Goal: Navigation & Orientation: Find specific page/section

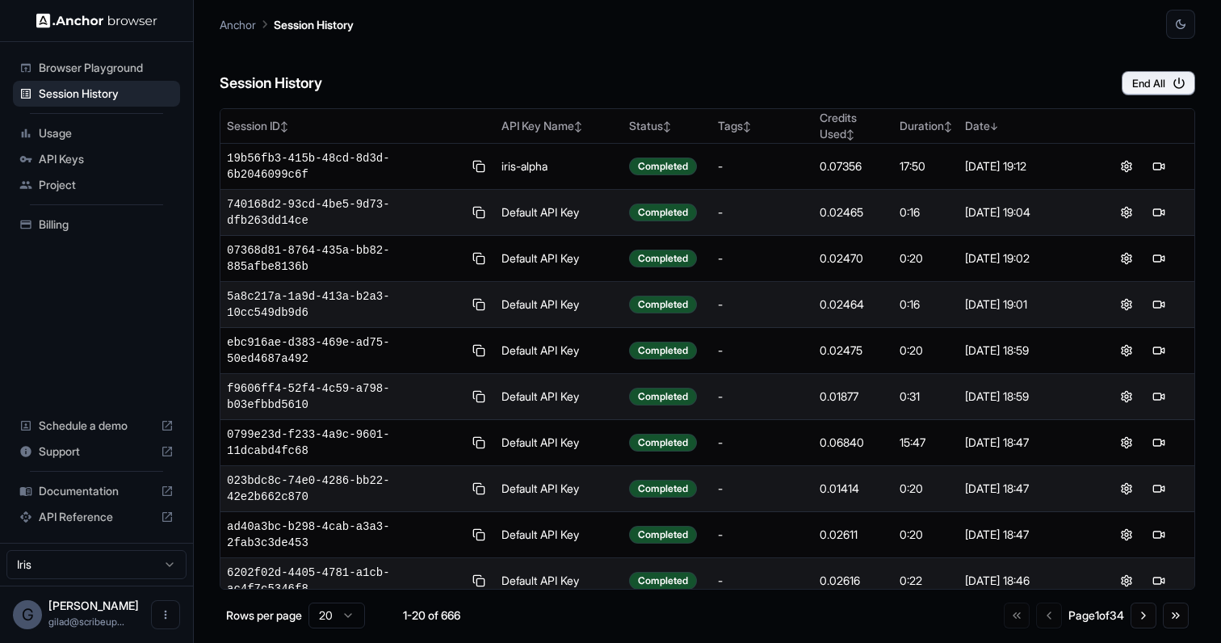
click at [136, 136] on span "Usage" at bounding box center [106, 133] width 135 height 16
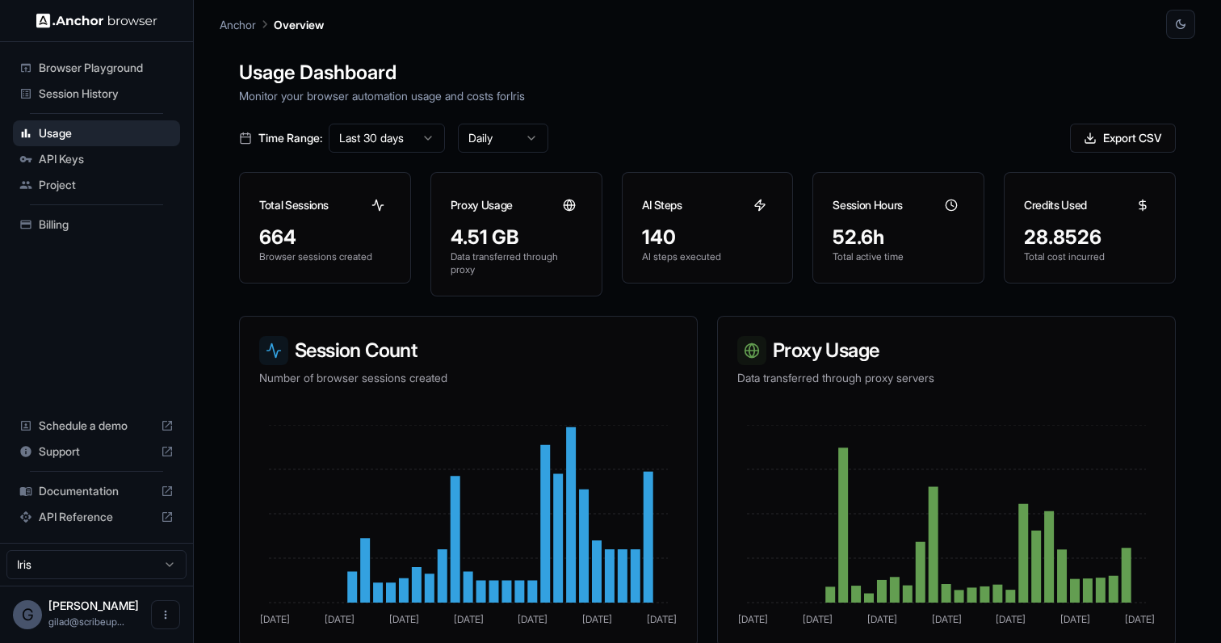
click at [133, 156] on span "API Keys" at bounding box center [106, 159] width 135 height 16
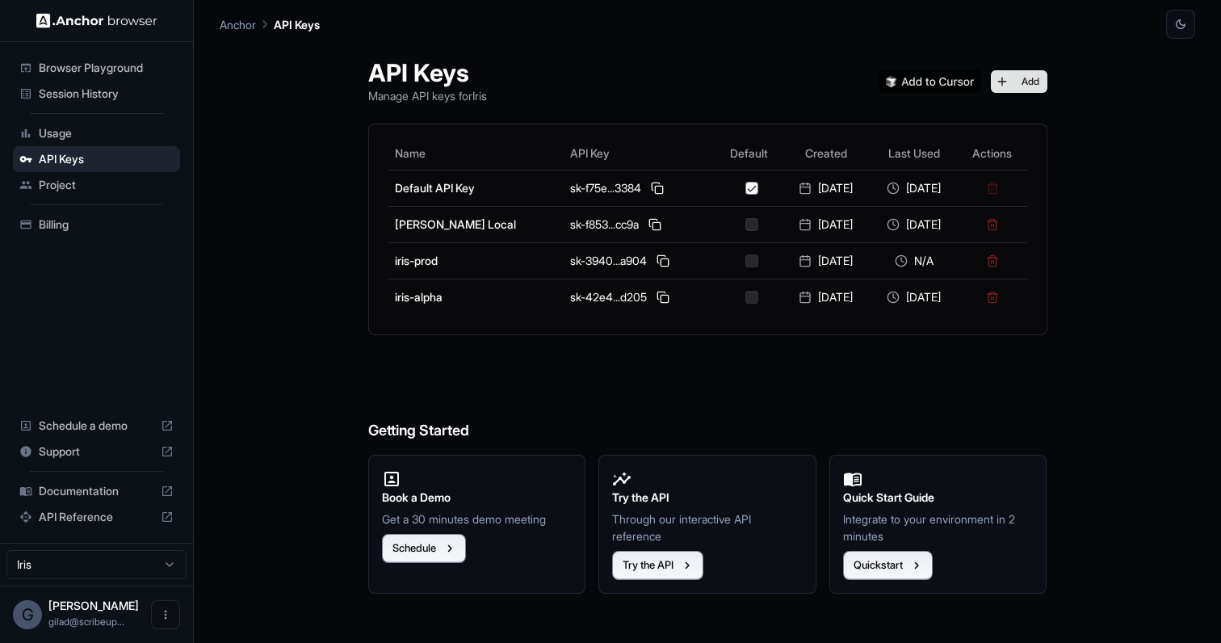
click at [1028, 83] on button "Add" at bounding box center [1019, 81] width 57 height 23
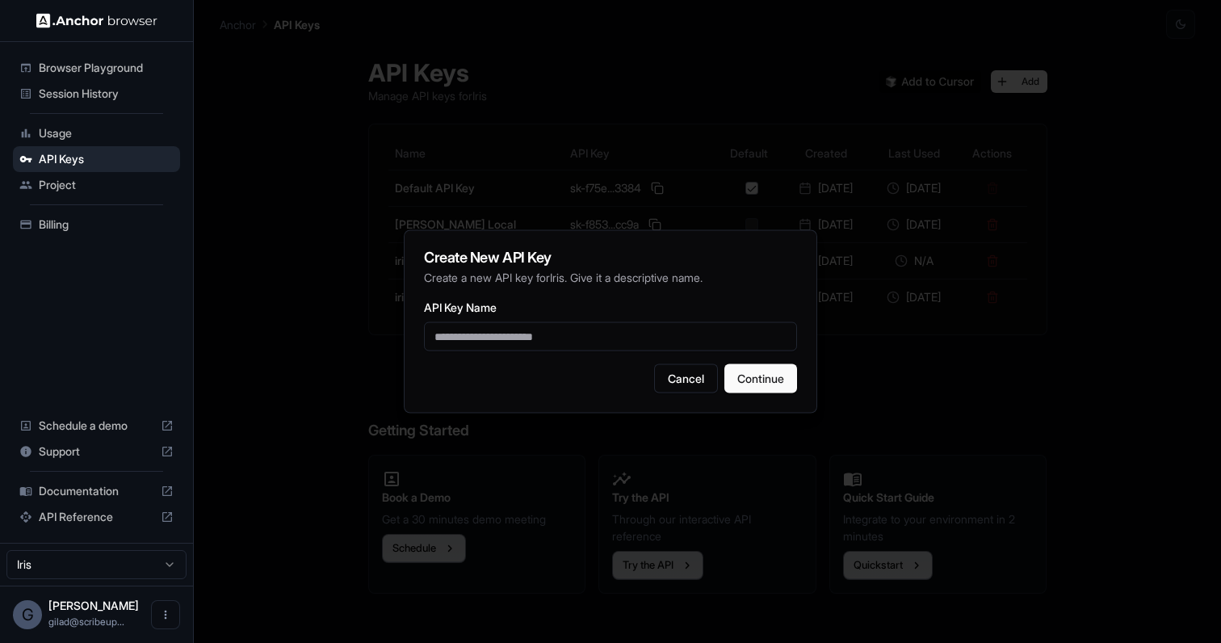
click at [1102, 124] on div at bounding box center [610, 321] width 1221 height 643
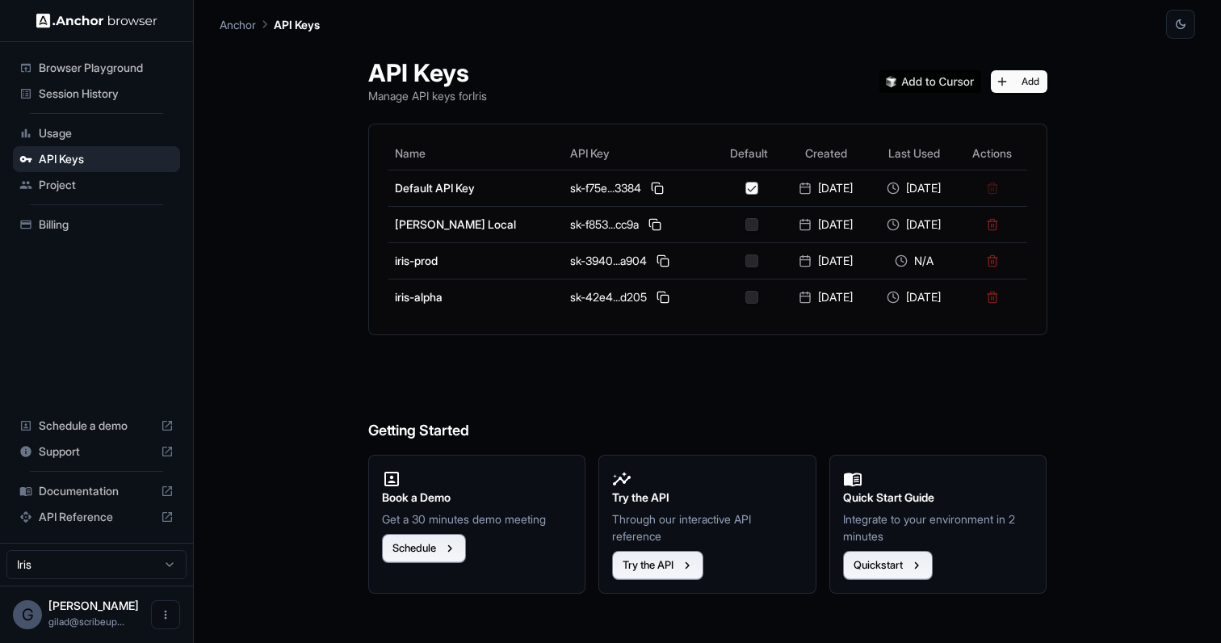
click at [124, 172] on div "Project" at bounding box center [96, 185] width 167 height 26
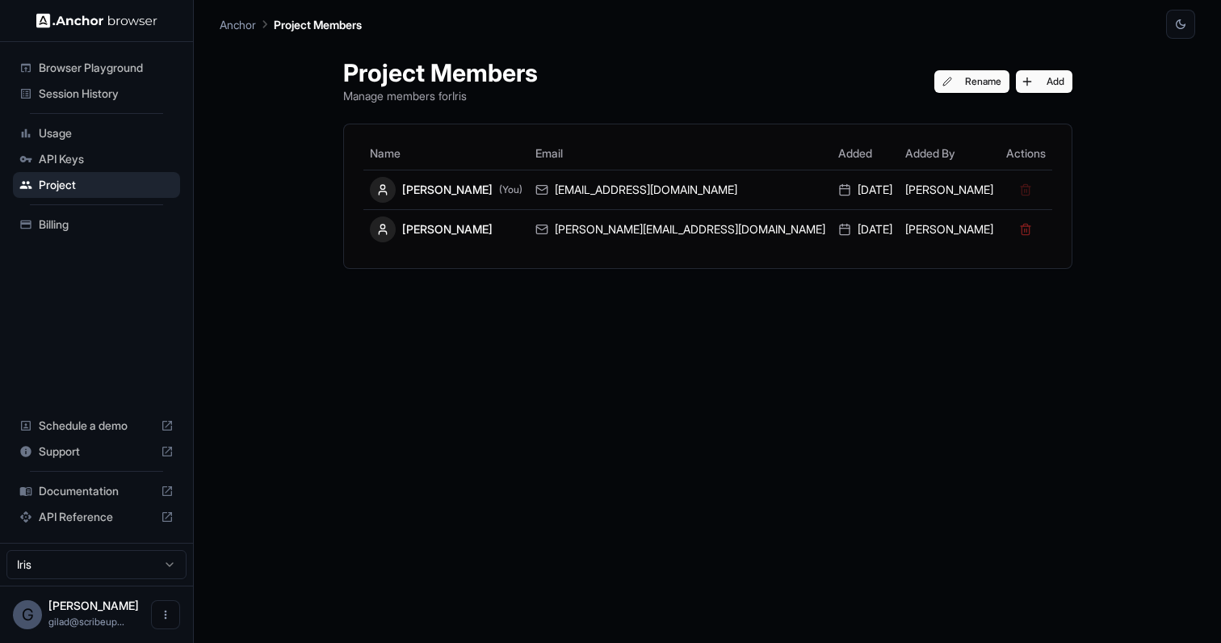
click at [136, 233] on div "Billing" at bounding box center [96, 225] width 167 height 26
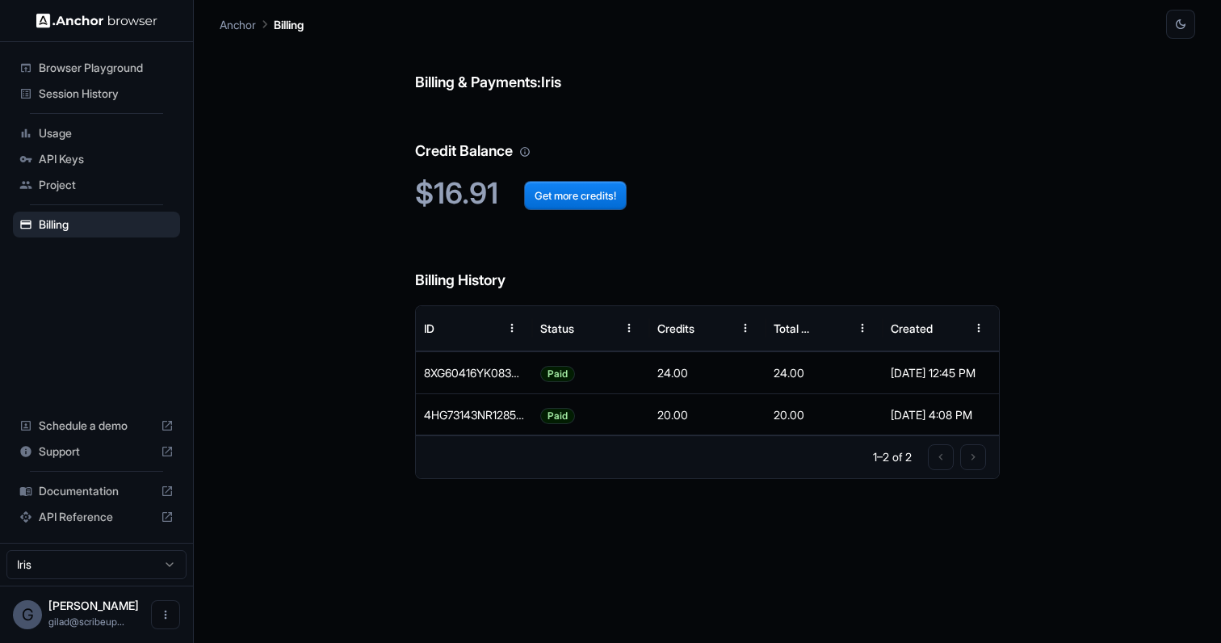
click at [116, 90] on span "Session History" at bounding box center [106, 94] width 135 height 16
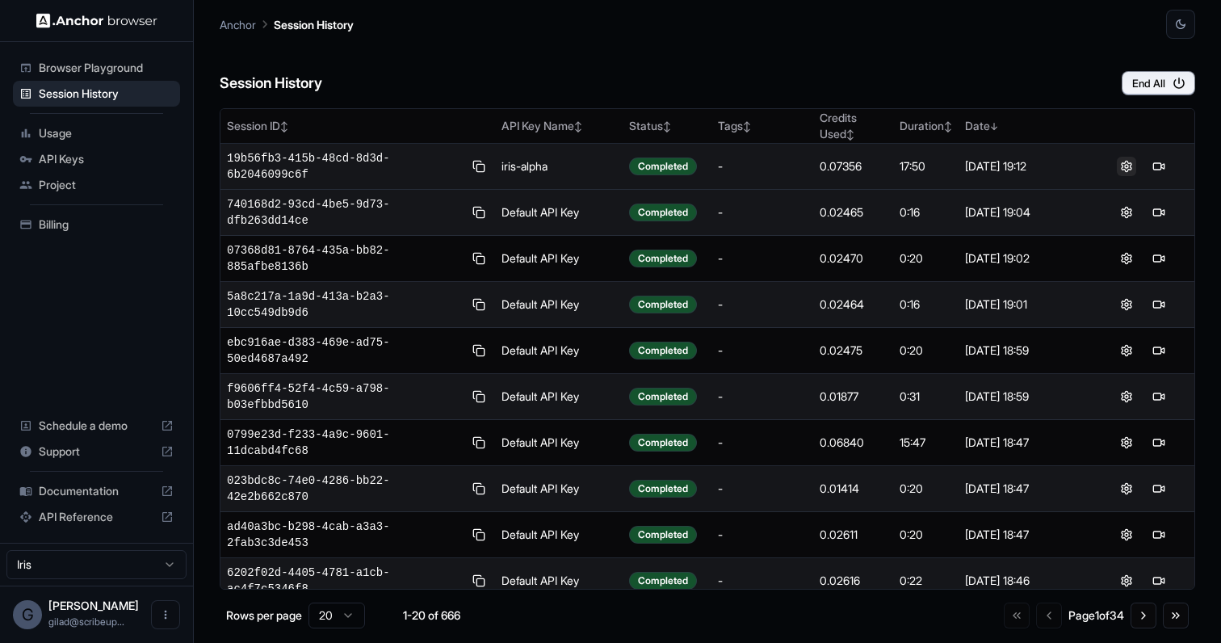
click at [1131, 168] on button at bounding box center [1126, 166] width 19 height 19
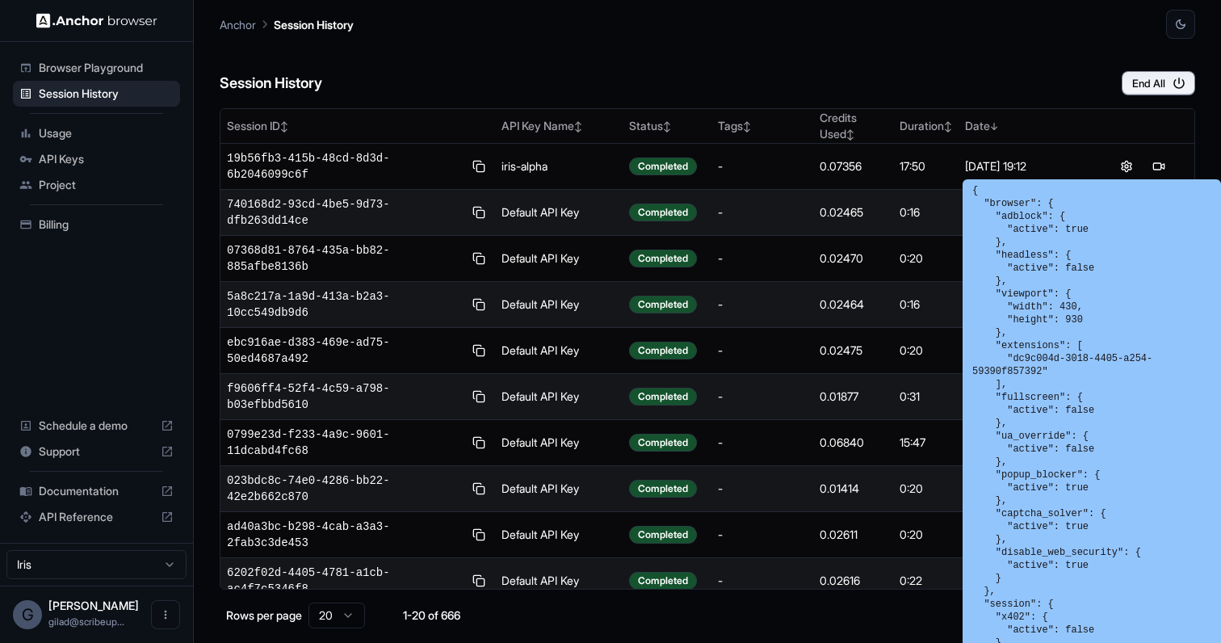
click at [925, 52] on div "Session History End All" at bounding box center [708, 67] width 976 height 57
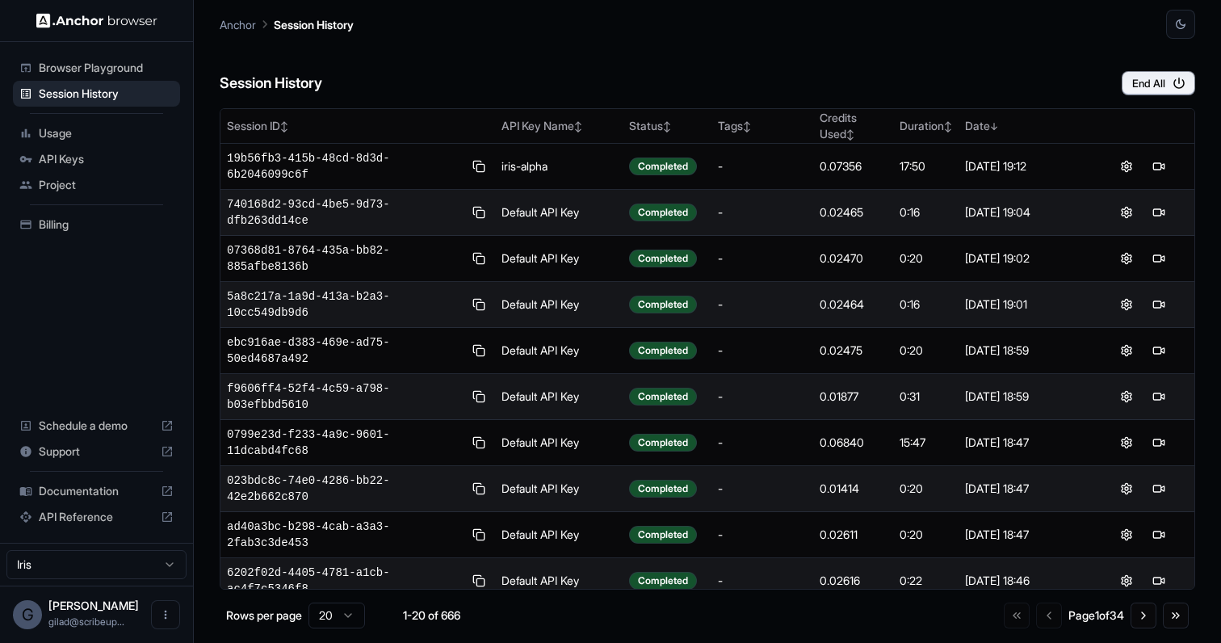
click at [917, 78] on div "Session History End All" at bounding box center [708, 67] width 976 height 57
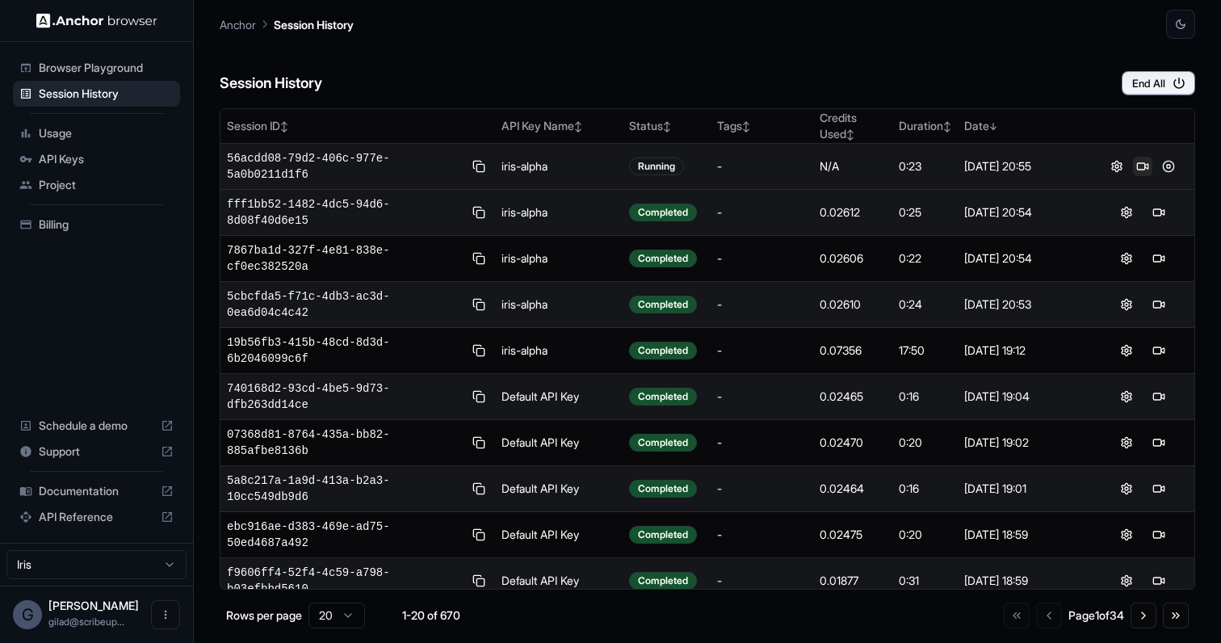
click at [1144, 168] on button at bounding box center [1142, 166] width 19 height 19
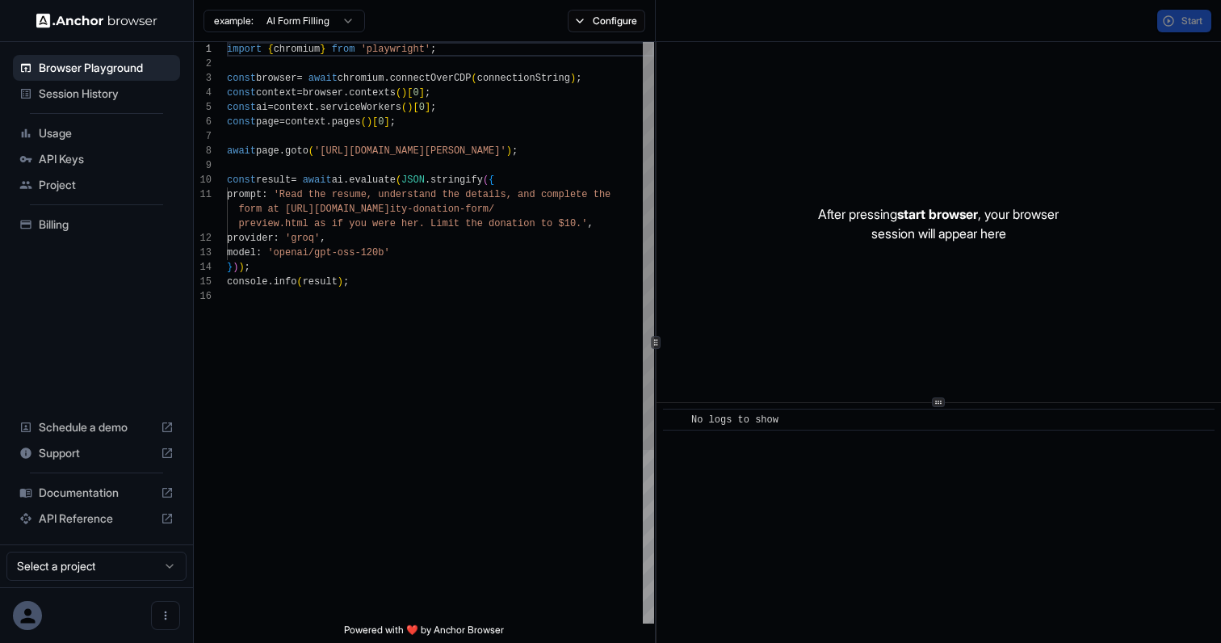
scroll to position [145, 0]
click at [123, 103] on div "Session History" at bounding box center [96, 94] width 167 height 26
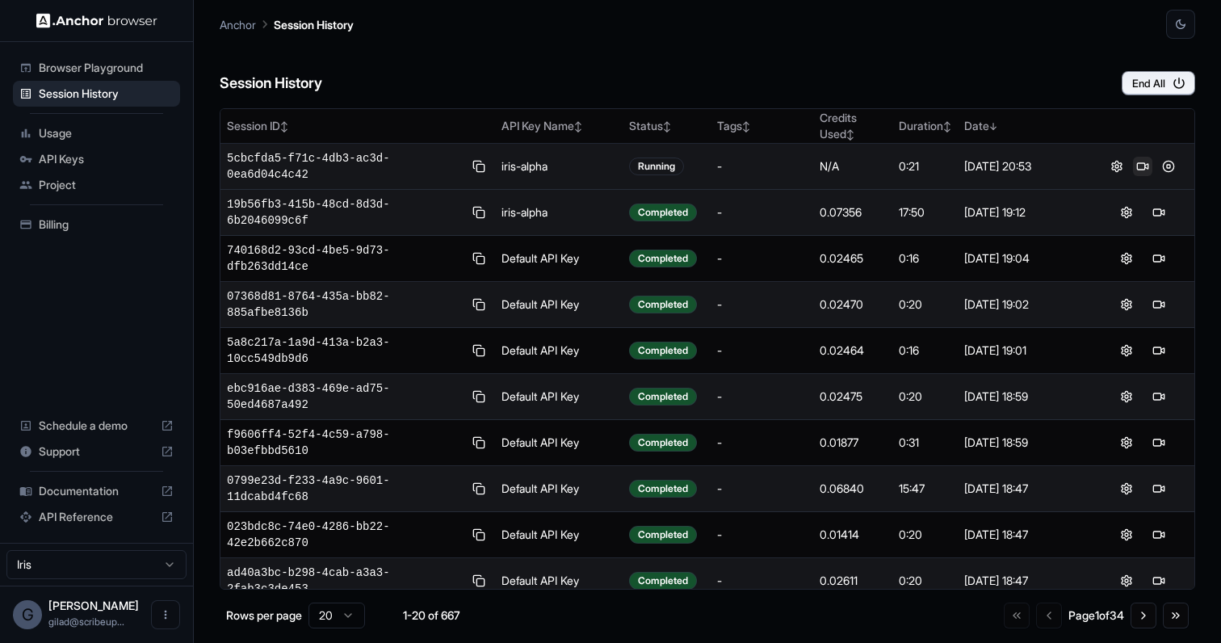
click at [1144, 166] on button at bounding box center [1142, 166] width 19 height 19
click at [1115, 167] on button at bounding box center [1116, 166] width 19 height 19
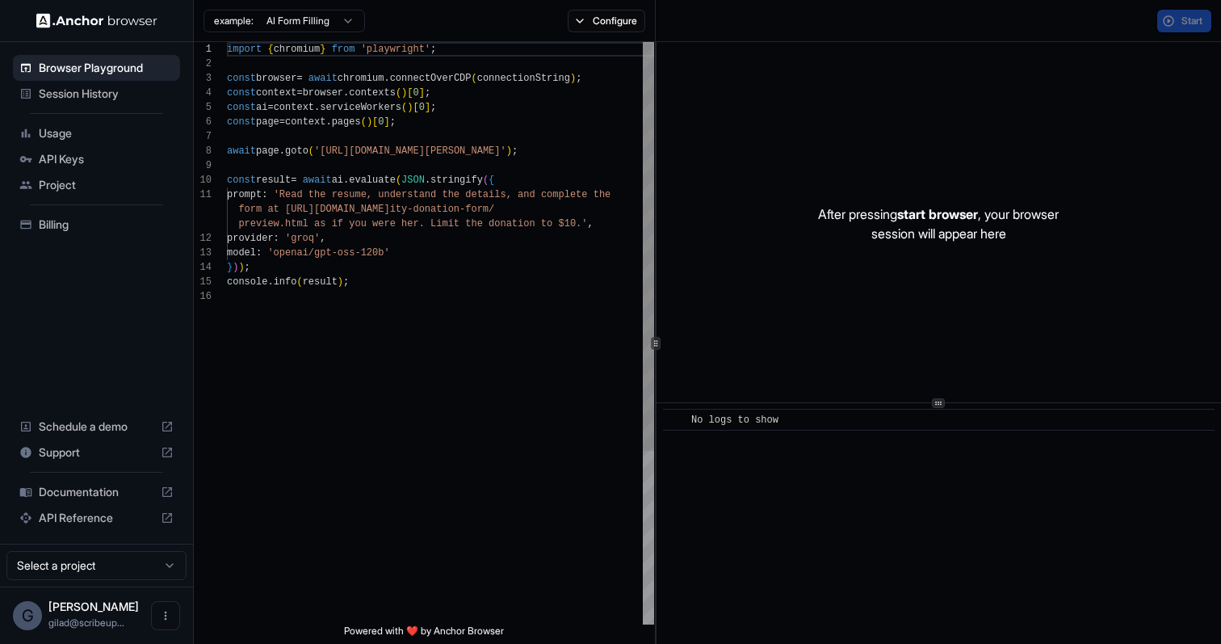
scroll to position [145, 0]
click at [132, 95] on span "Session History" at bounding box center [106, 94] width 135 height 16
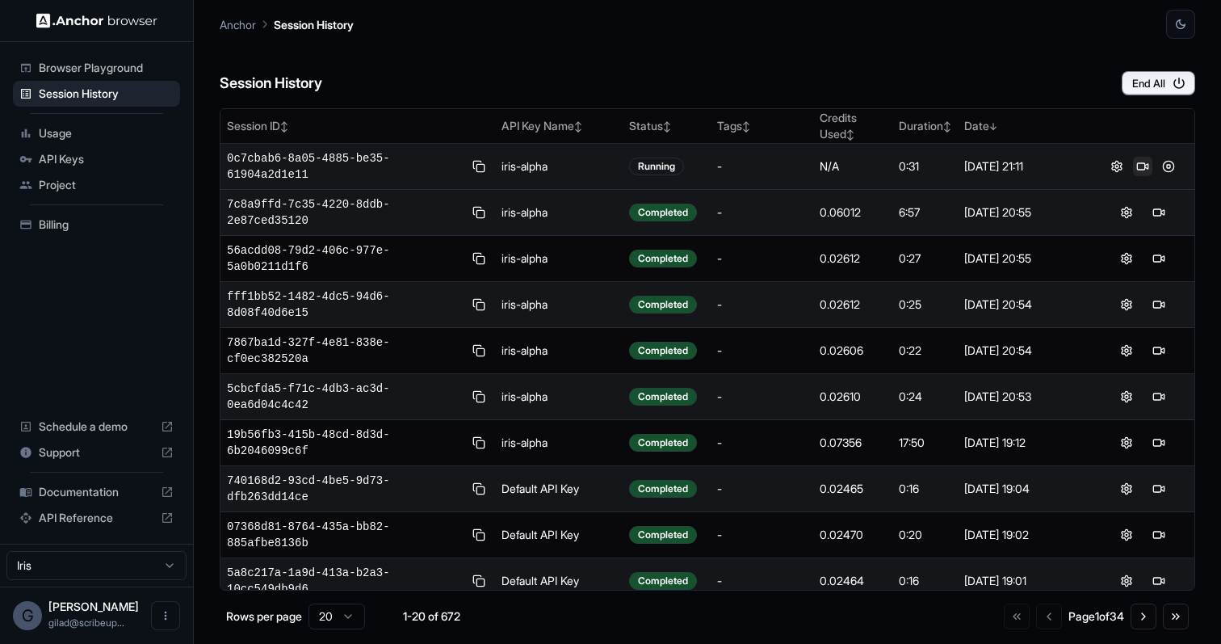
click at [1143, 171] on button at bounding box center [1142, 166] width 19 height 19
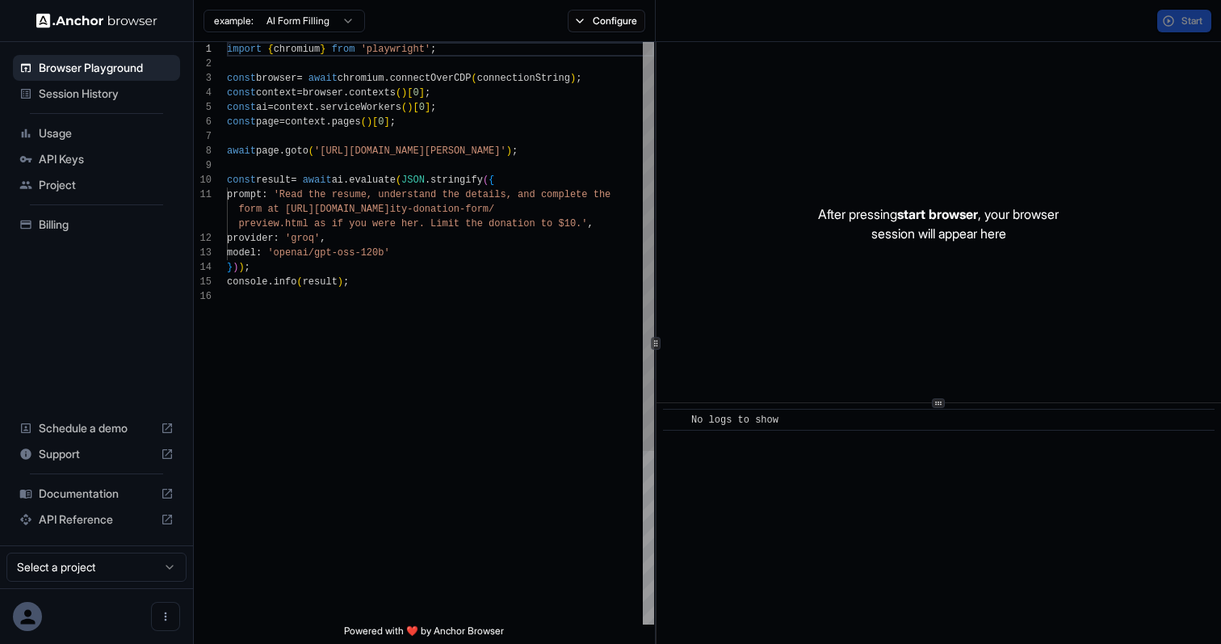
scroll to position [145, 0]
click at [136, 138] on span "Usage" at bounding box center [106, 133] width 135 height 16
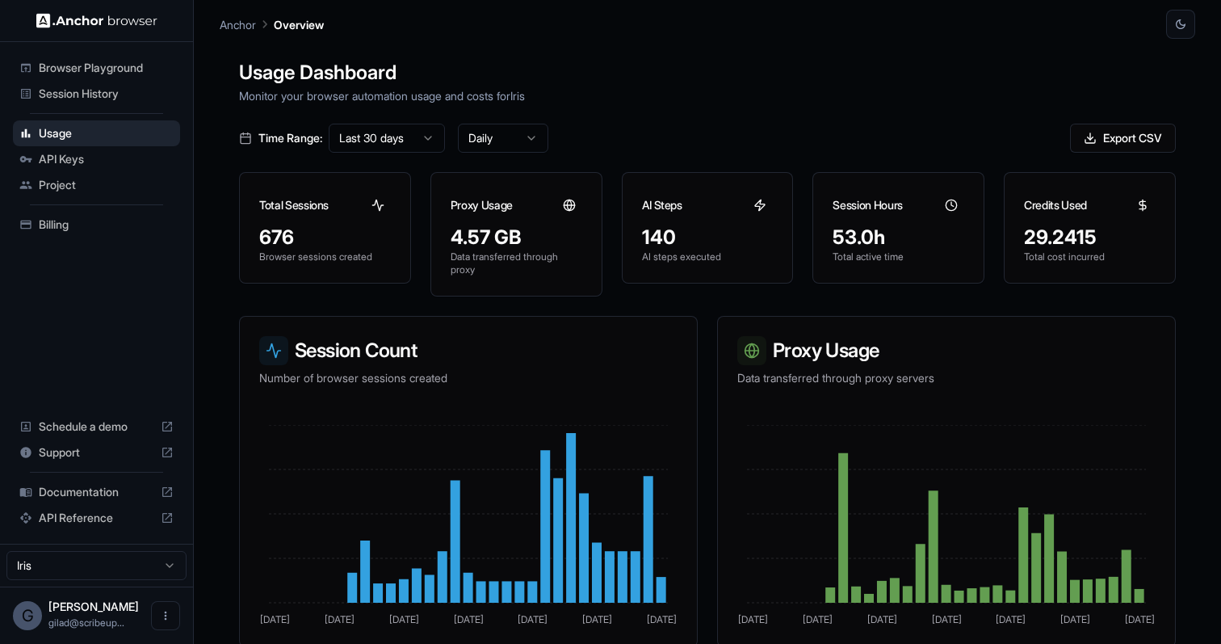
click at [147, 107] on ul "Browser Playground Session History Usage API Keys Project Billing" at bounding box center [96, 145] width 180 height 195
click at [143, 99] on span "Session History" at bounding box center [106, 94] width 135 height 16
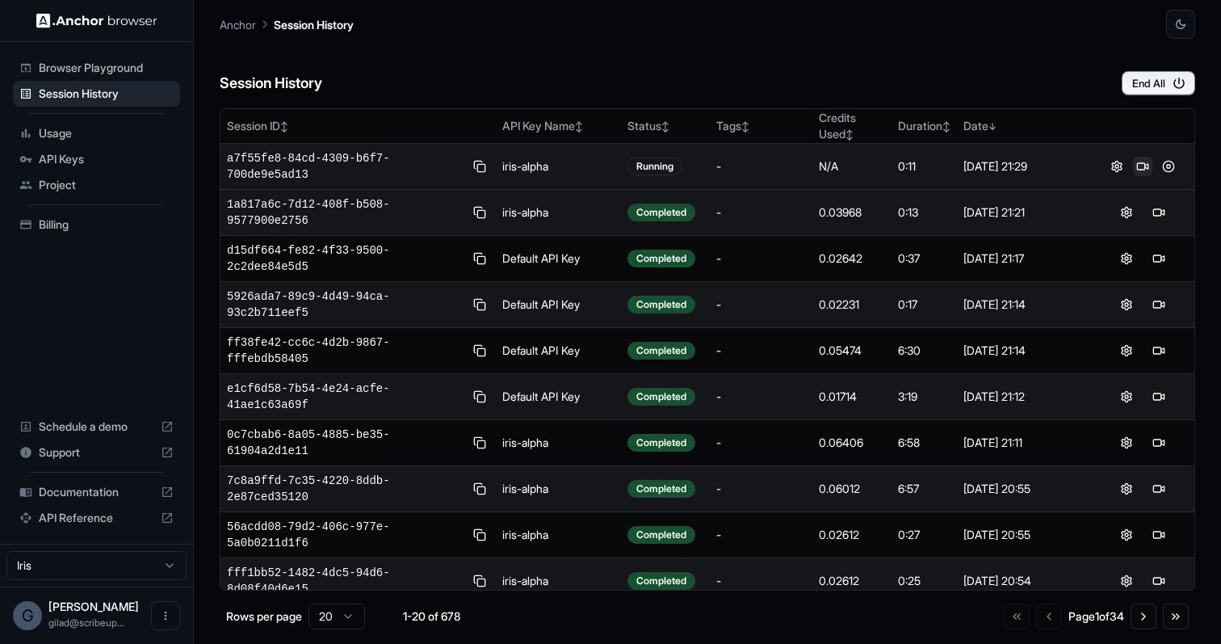
click at [1145, 169] on button at bounding box center [1142, 166] width 19 height 19
